Goal: Find specific page/section: Find specific page/section

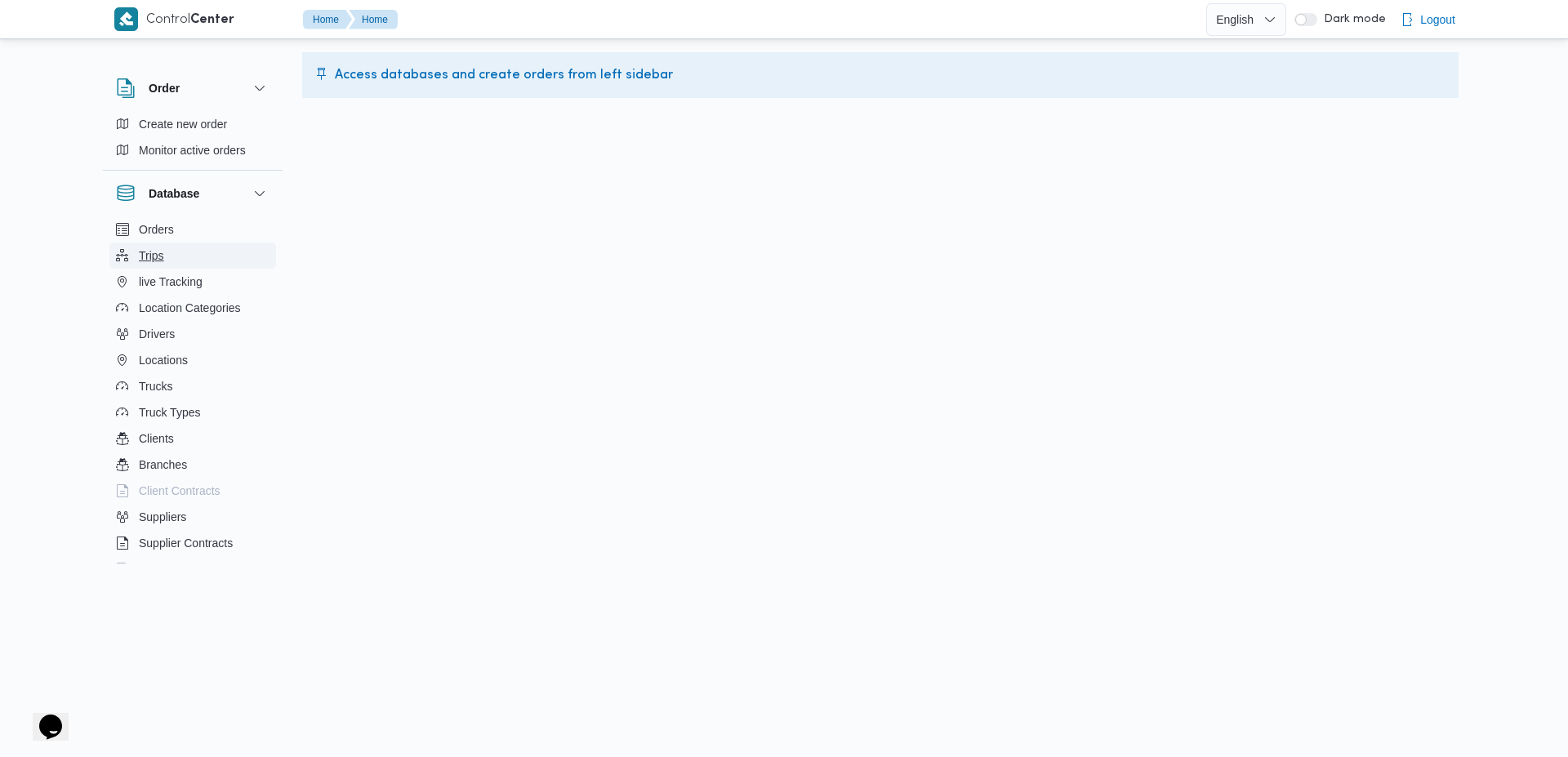
click at [176, 251] on button "Trips" at bounding box center [193, 255] width 167 height 26
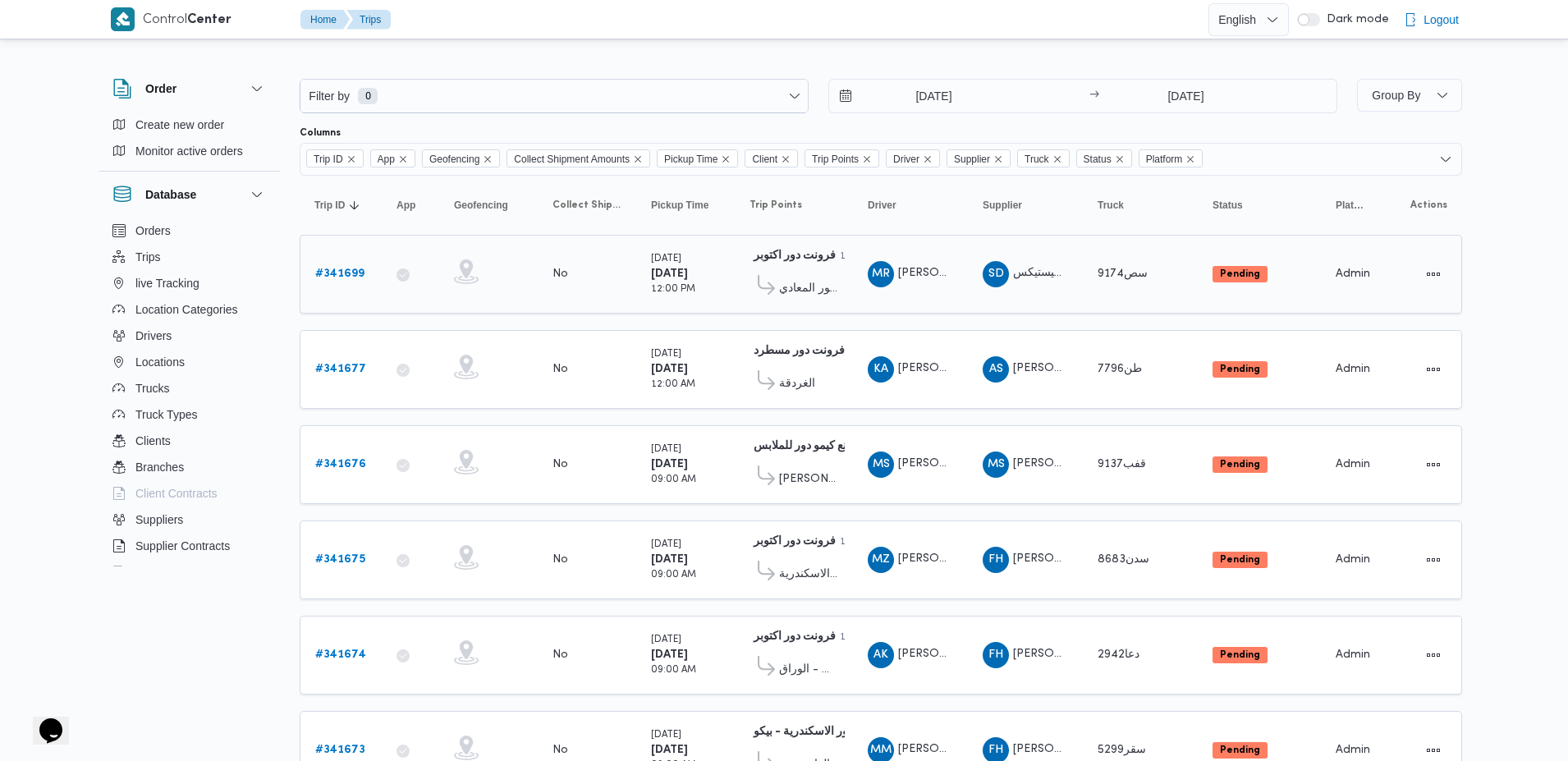
click at [335, 267] on link "# 341699" at bounding box center [340, 274] width 49 height 19
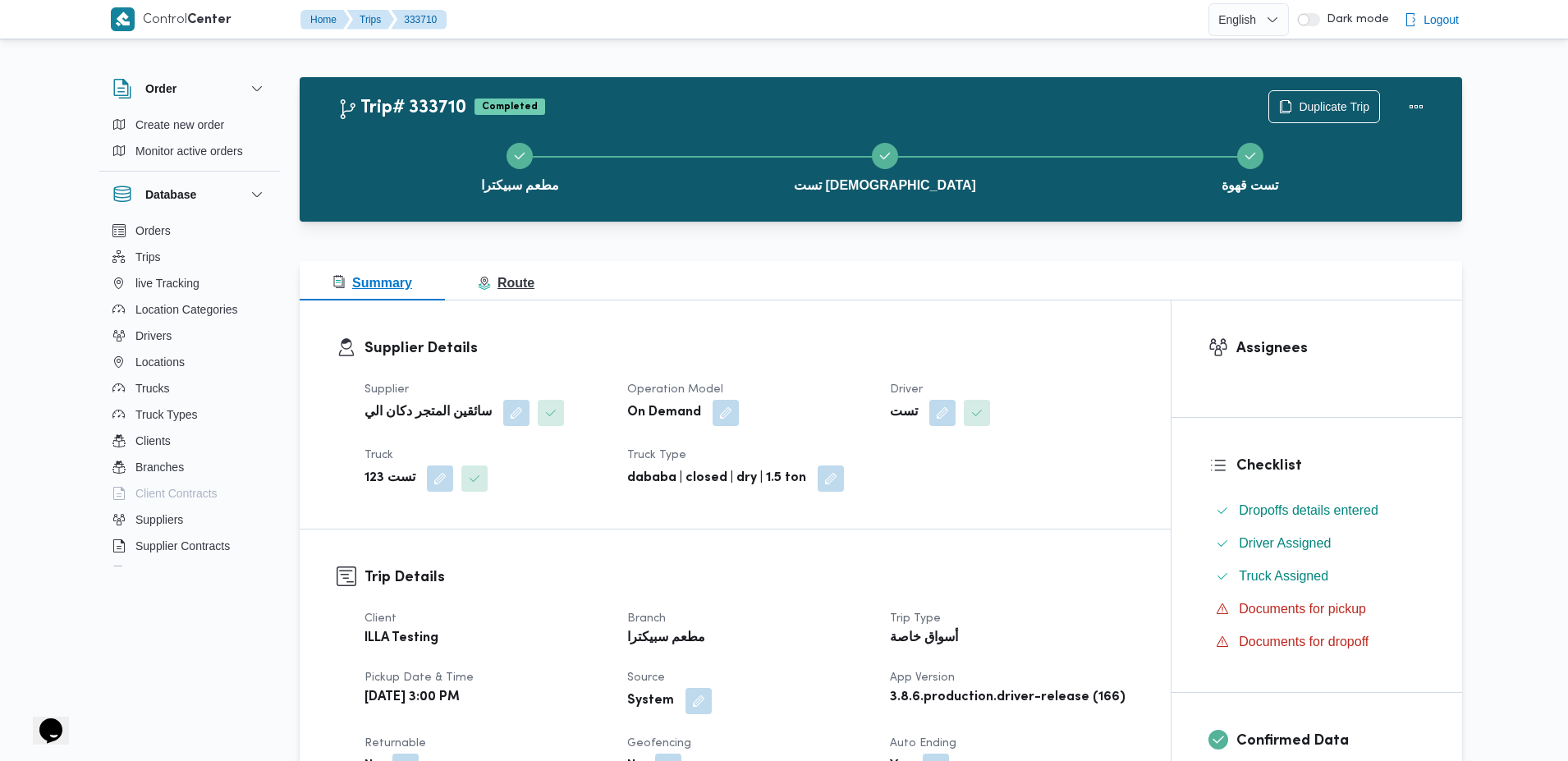
click at [507, 278] on span "Route" at bounding box center [506, 283] width 56 height 14
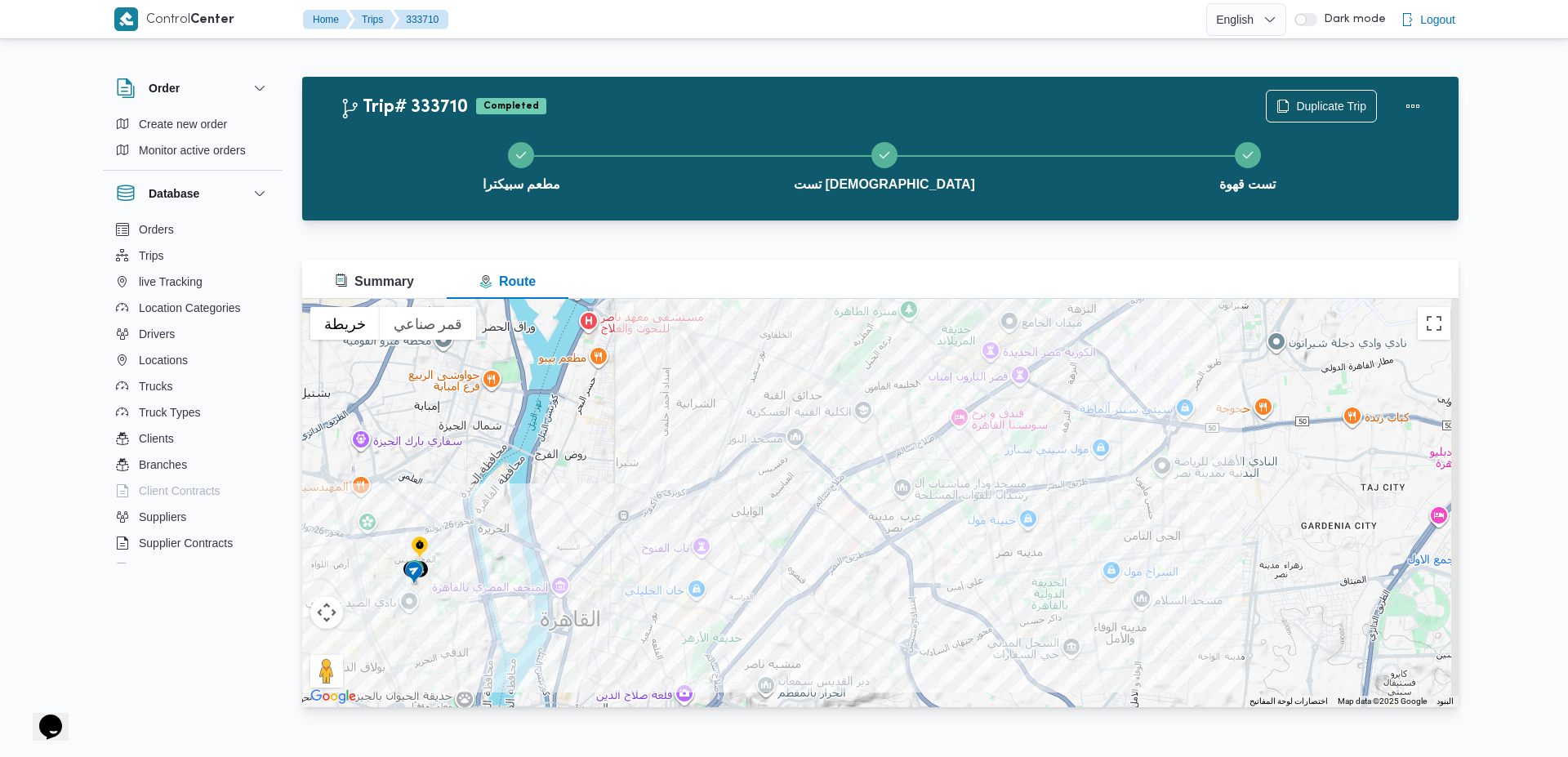
drag, startPoint x: 1035, startPoint y: 457, endPoint x: 660, endPoint y: 611, distance: 405.4
click at [660, 611] on div at bounding box center [880, 503] width 1156 height 408
click at [698, 579] on div at bounding box center [880, 503] width 1156 height 408
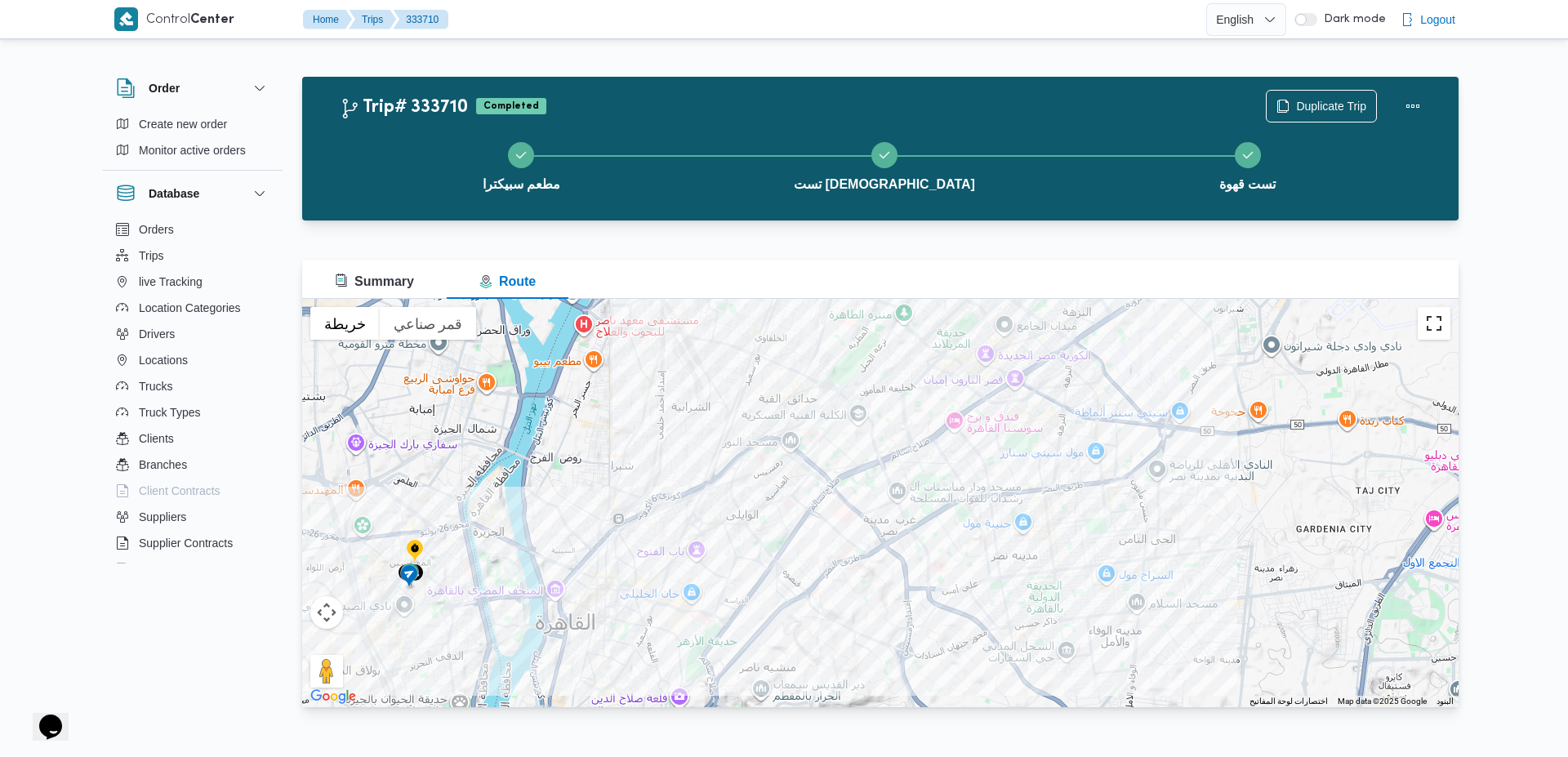
click at [1443, 316] on button "تبديل إلى العرض ملء الشاشة" at bounding box center [1434, 323] width 32 height 32
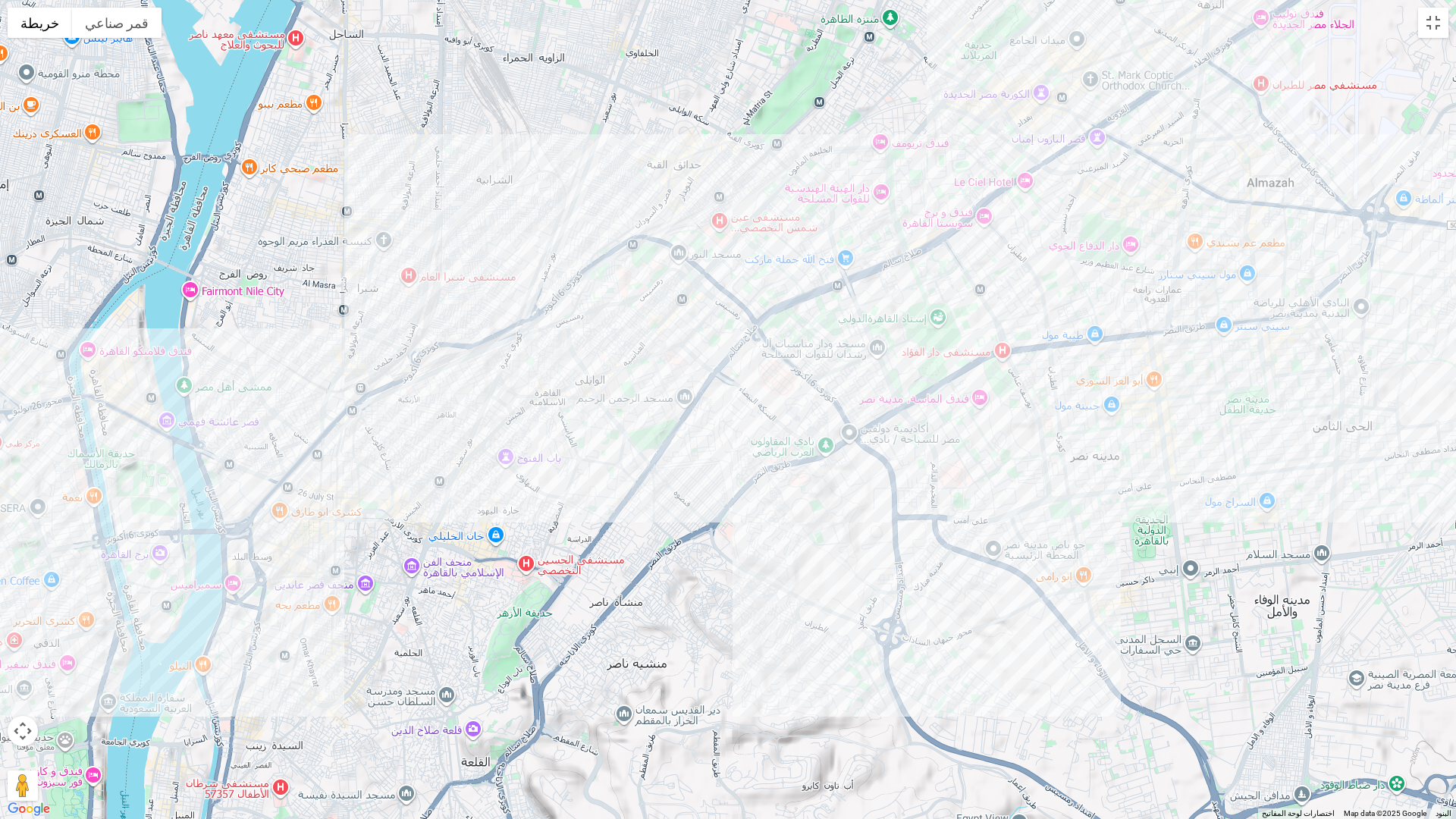
drag, startPoint x: 863, startPoint y: 447, endPoint x: 1129, endPoint y: 433, distance: 266.4
click at [1129, 433] on div at bounding box center [728, 409] width 1456 height 819
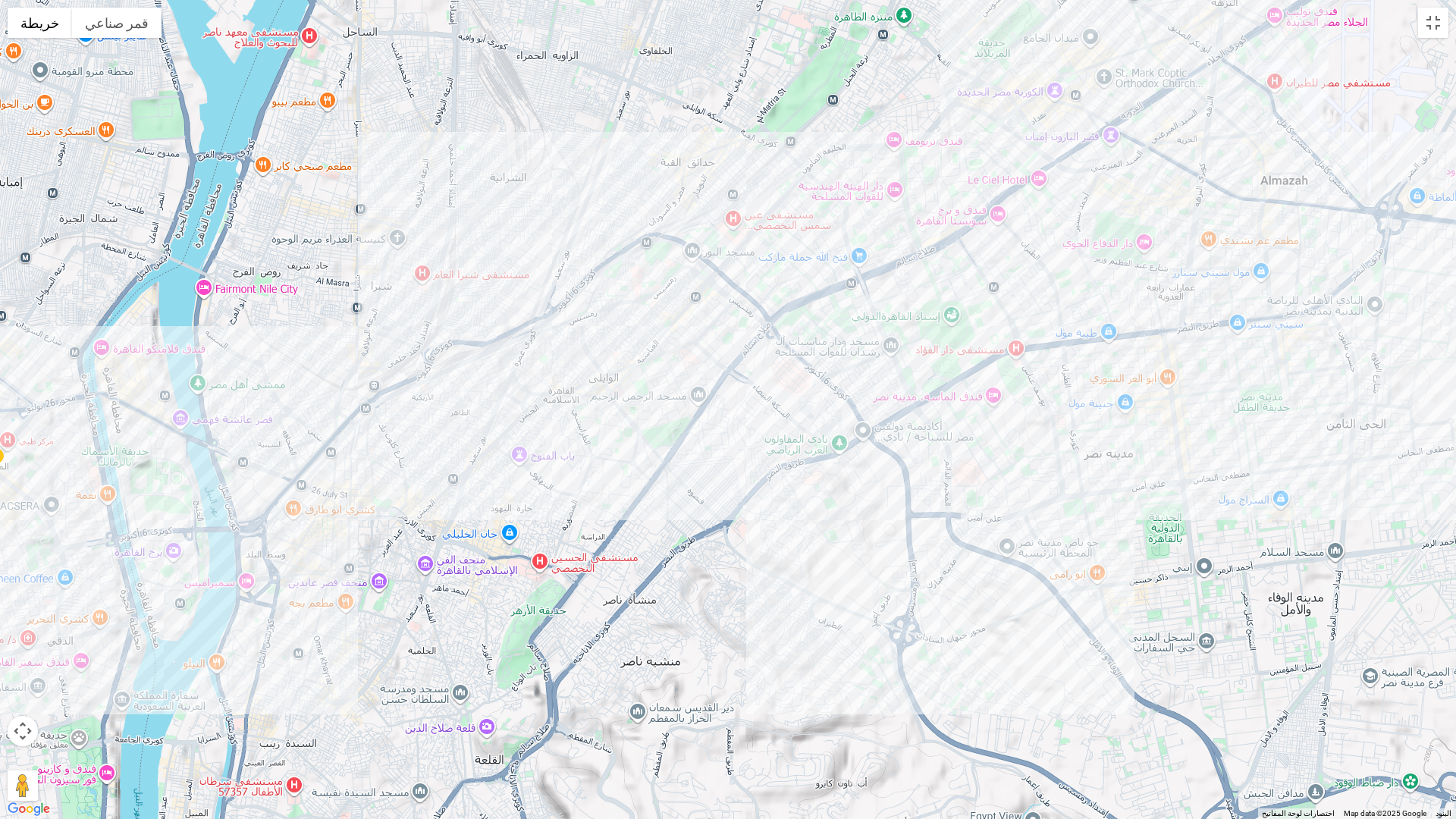
click at [396, 553] on div at bounding box center [728, 409] width 1456 height 819
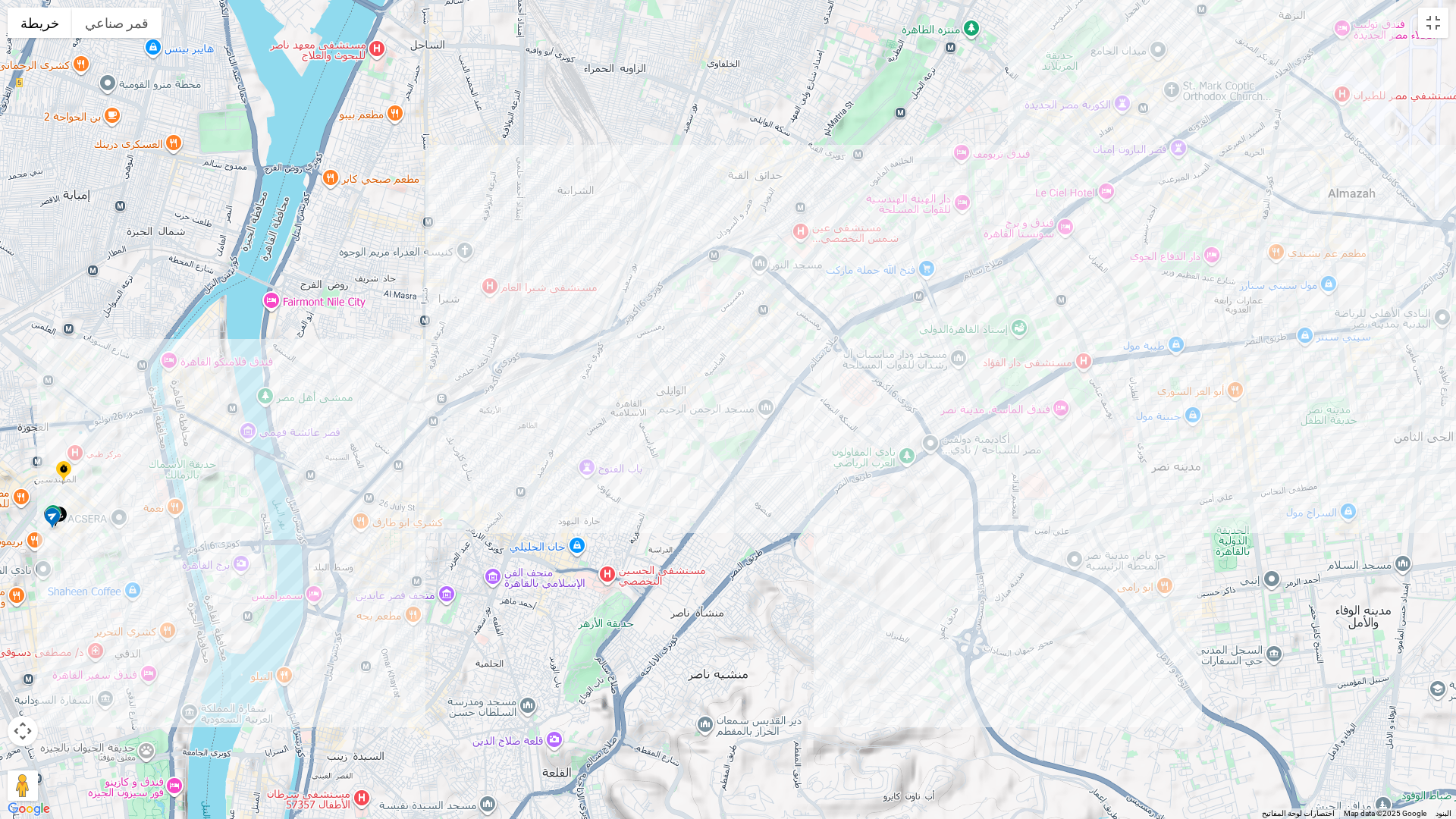
drag, startPoint x: 696, startPoint y: 556, endPoint x: 769, endPoint y: 568, distance: 74.0
click at [769, 568] on div at bounding box center [728, 409] width 1456 height 819
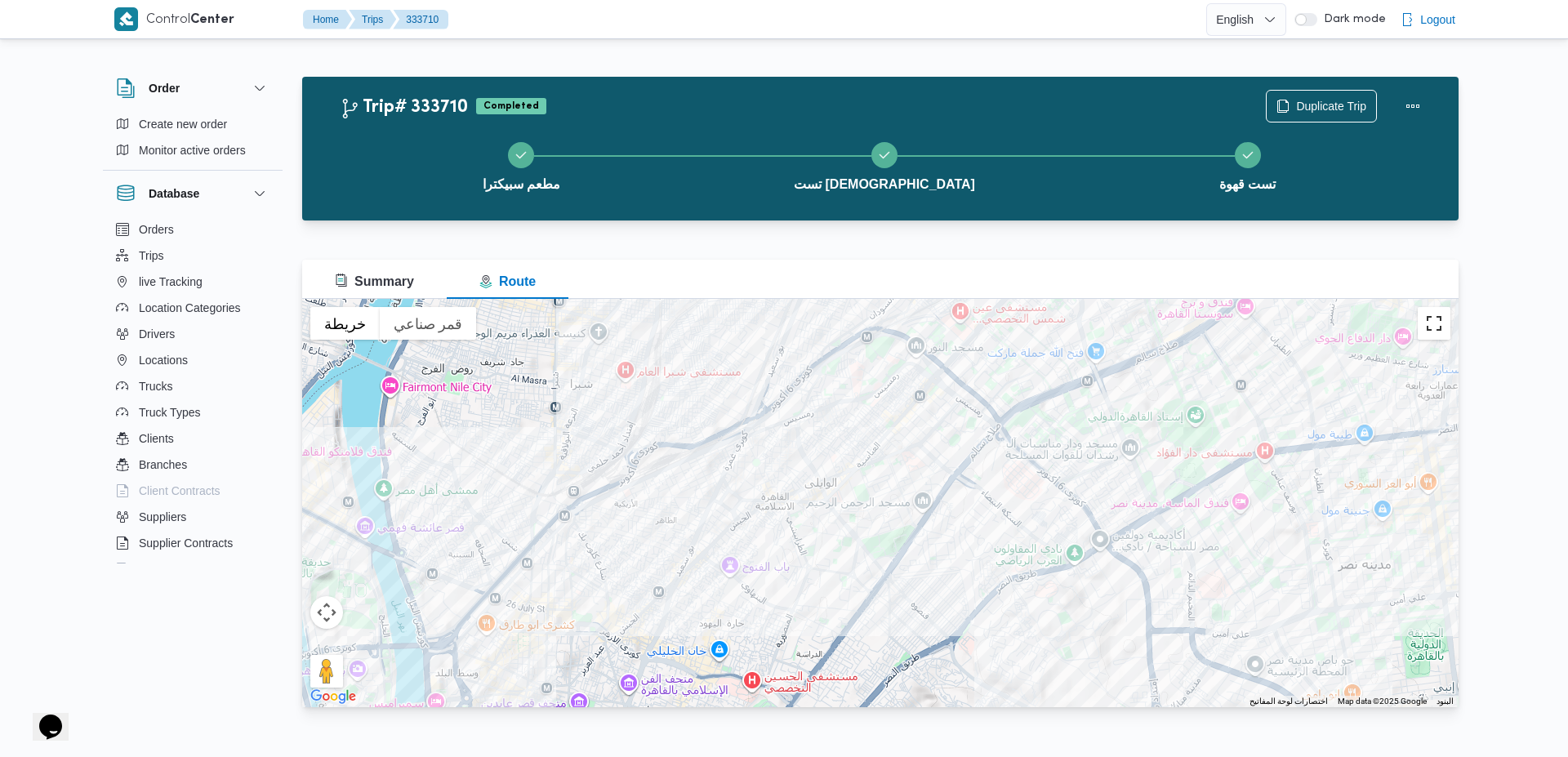
click at [1428, 324] on button "تبديل إلى العرض ملء الشاشة" at bounding box center [1434, 323] width 32 height 32
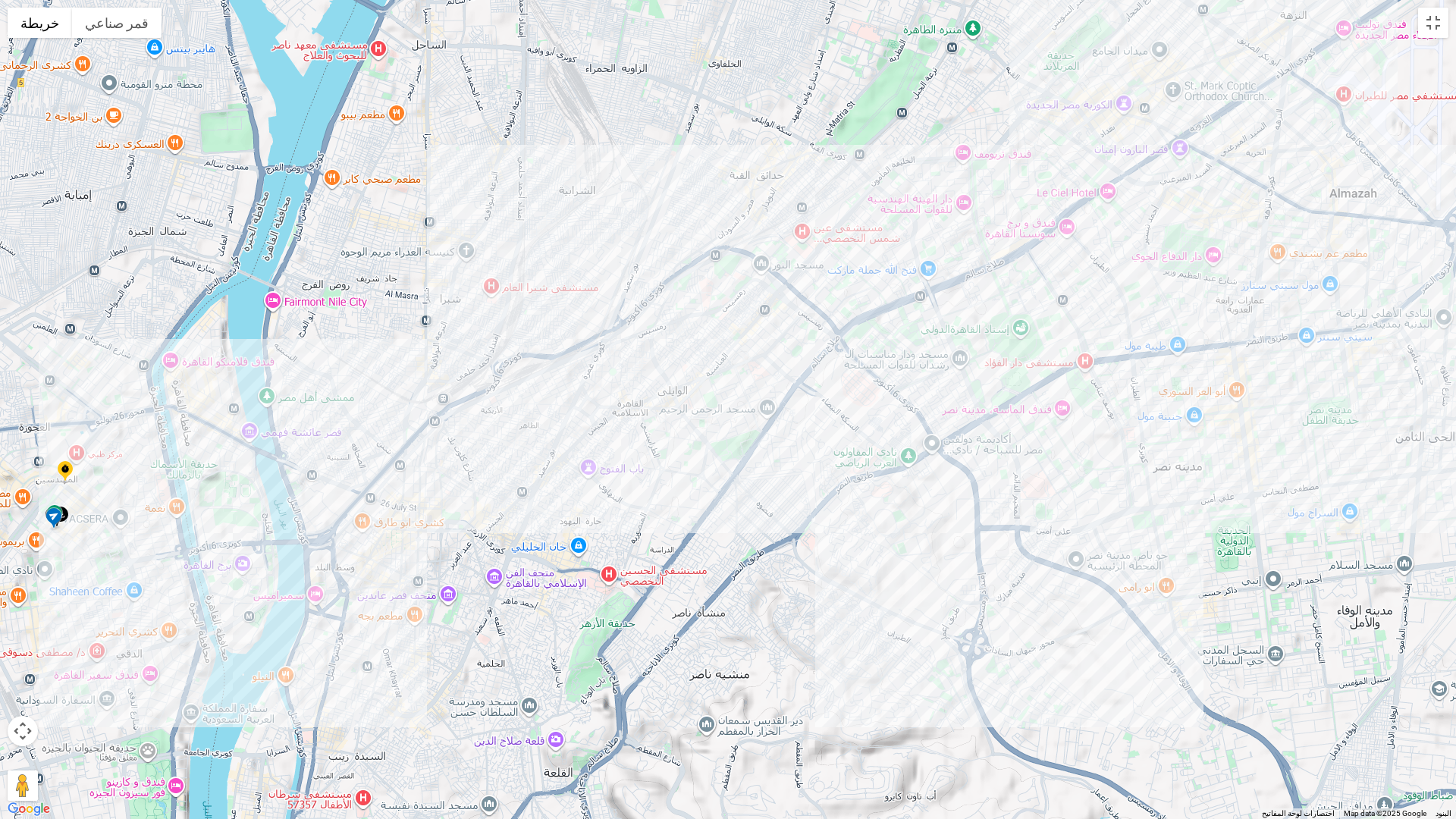
click at [20, 702] on button "عناصر التحكّم بطريقة عرض الخريطة" at bounding box center [22, 731] width 30 height 30
click at [7, 702] on button "عناصر التحكّم بطريقة عرض الخريطة" at bounding box center [22, 731] width 30 height 30
drag, startPoint x: 20, startPoint y: 723, endPoint x: 15, endPoint y: 684, distance: 39.3
click at [15, 684] on div "خريطة تضاريس قمر صناعي التصنيفات اختصارات لوحة المفاتيح بيانات الخريطة Map data…" at bounding box center [728, 409] width 1456 height 819
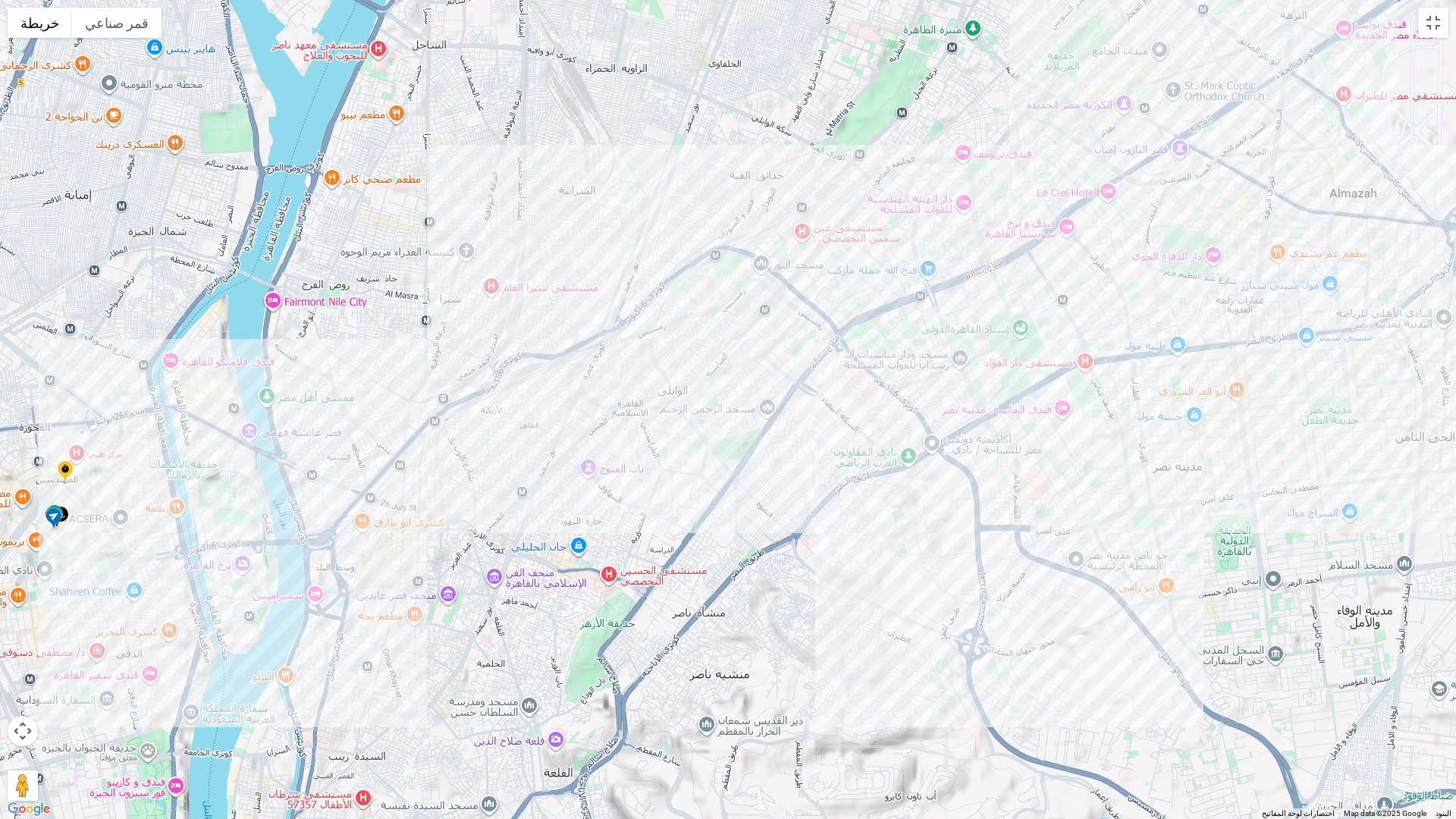
drag, startPoint x: 20, startPoint y: 729, endPoint x: 24, endPoint y: 686, distance: 43.2
click at [24, 686] on div "خريطة تضاريس قمر صناعي التصنيفات اختصارات لوحة المفاتيح بيانات الخريطة Map data…" at bounding box center [728, 409] width 1456 height 819
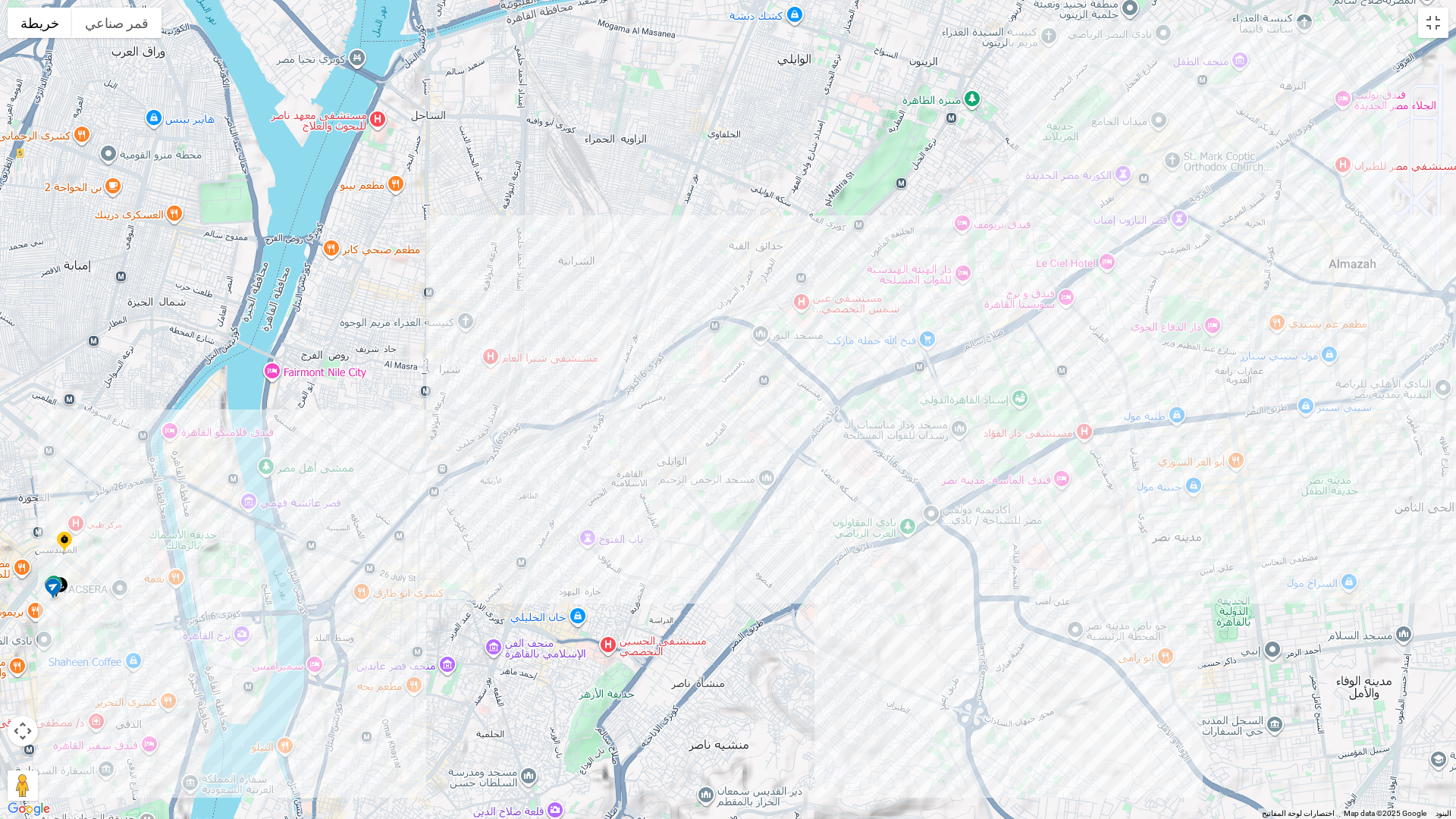
drag, startPoint x: 339, startPoint y: 607, endPoint x: 336, endPoint y: 694, distance: 87.1
click at [336, 694] on div at bounding box center [728, 409] width 1456 height 819
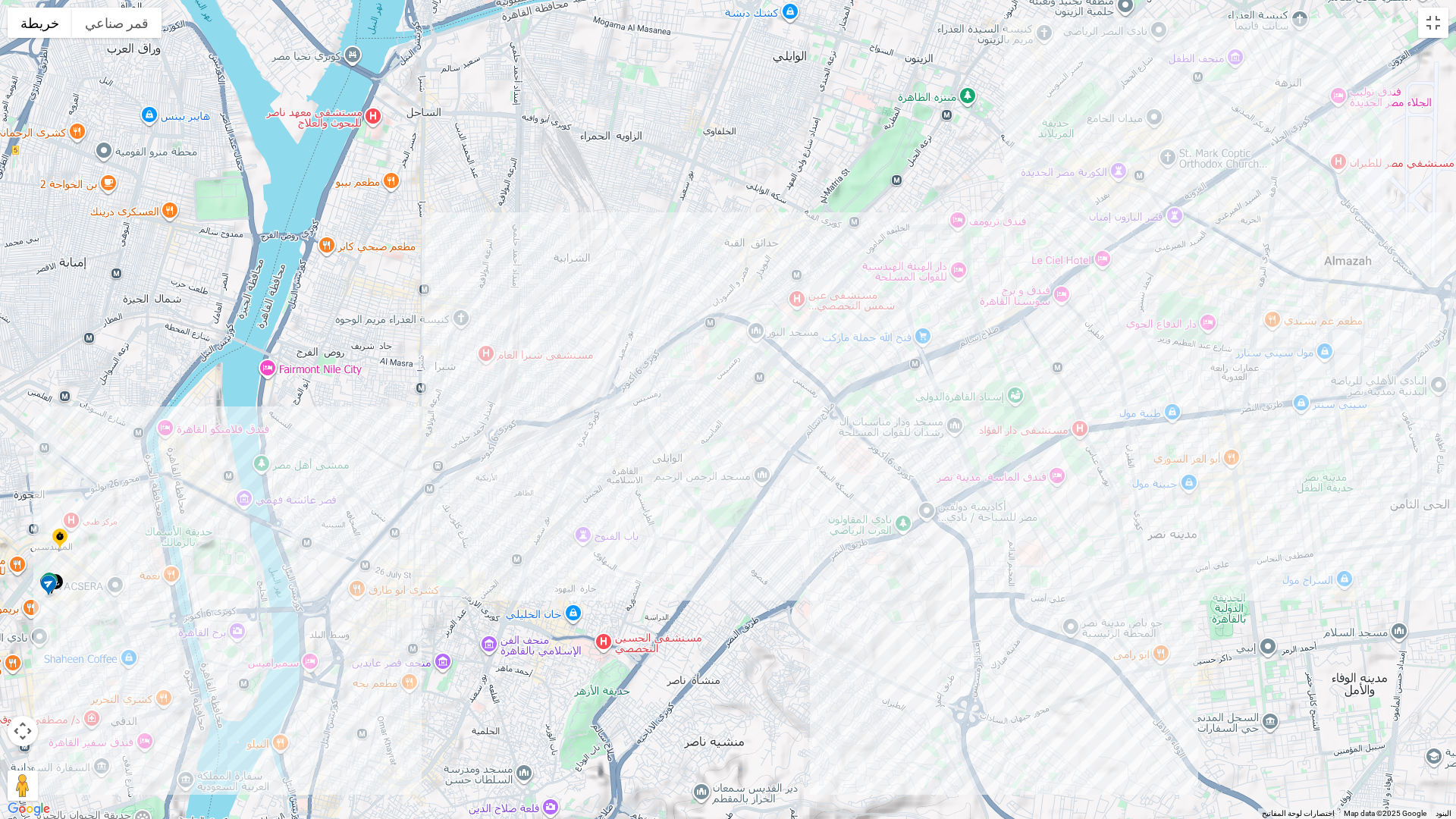
drag, startPoint x: 403, startPoint y: 667, endPoint x: 402, endPoint y: 641, distance: 26.0
click at [402, 641] on div at bounding box center [728, 409] width 1456 height 819
